Goal: Task Accomplishment & Management: Manage account settings

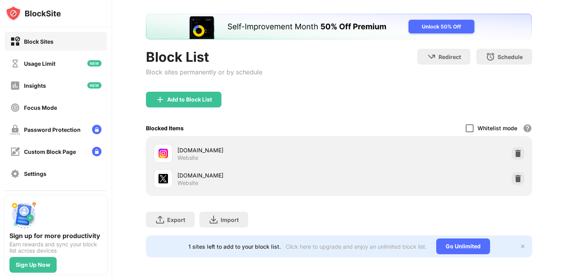
click at [472, 124] on div at bounding box center [470, 128] width 8 height 8
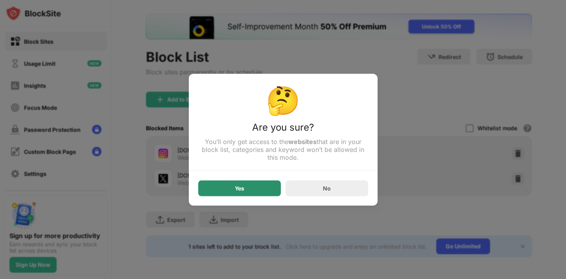
click at [269, 192] on div "Yes" at bounding box center [239, 188] width 83 height 16
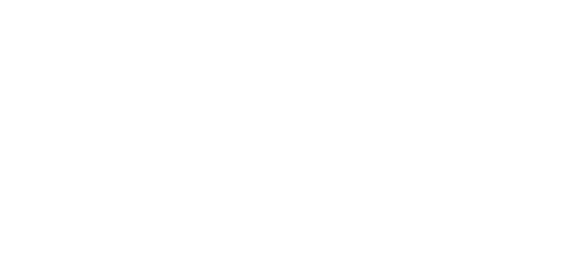
click at [253, 3] on html at bounding box center [283, 1] width 566 height 3
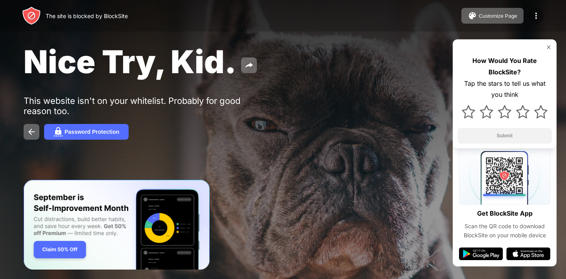
click at [537, 15] on img at bounding box center [536, 15] width 9 height 9
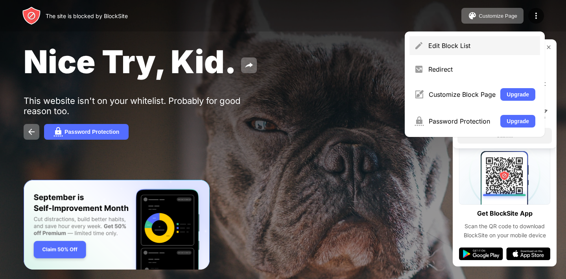
click at [487, 40] on div "Edit Block List" at bounding box center [475, 45] width 131 height 19
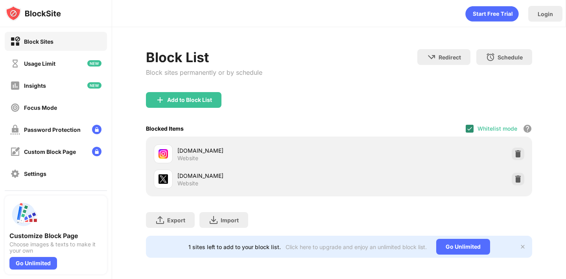
click at [472, 130] on img at bounding box center [470, 129] width 6 height 6
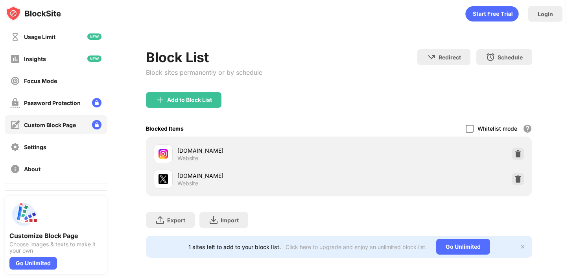
scroll to position [67, 0]
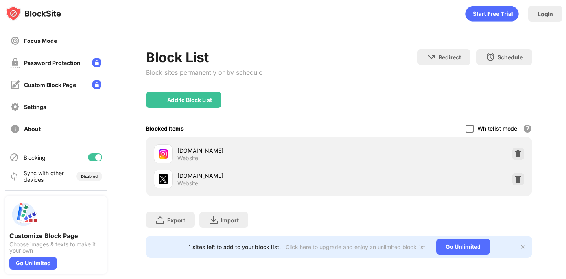
click at [98, 158] on div at bounding box center [98, 157] width 6 height 6
